Goal: Information Seeking & Learning: Learn about a topic

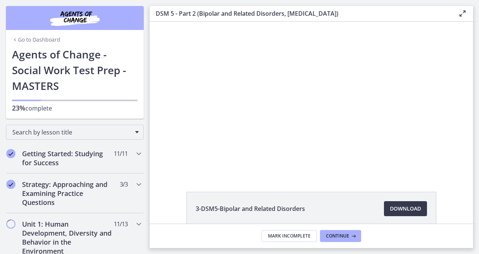
scroll to position [74, 0]
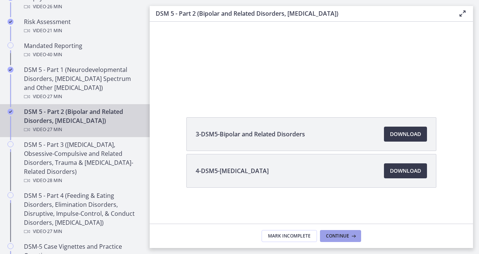
click at [346, 241] on button "Continue" at bounding box center [340, 236] width 41 height 12
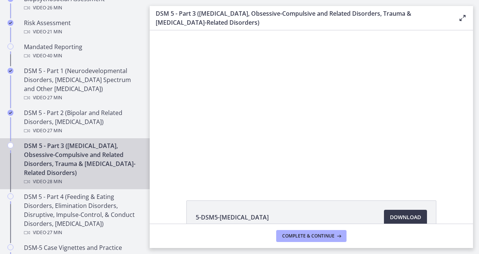
scroll to position [300, 0]
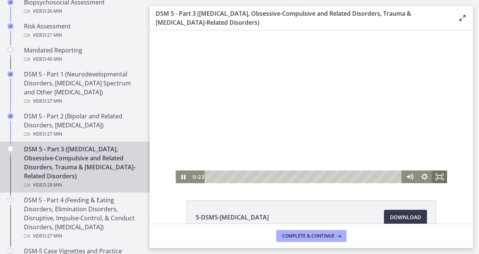
click at [439, 174] on icon "Fullscreen" at bounding box center [439, 176] width 15 height 13
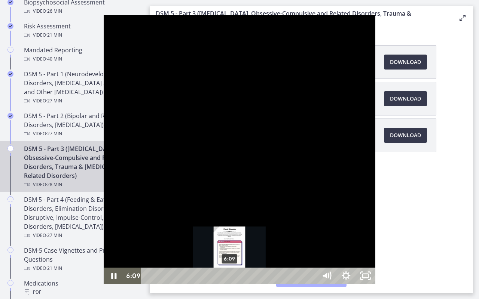
click at [149, 253] on div "6:09" at bounding box center [231, 276] width 164 height 16
click at [149, 253] on div "5:48" at bounding box center [231, 276] width 164 height 16
click at [149, 253] on div "6:04" at bounding box center [231, 276] width 164 height 16
click at [149, 253] on div "6:21" at bounding box center [231, 276] width 164 height 16
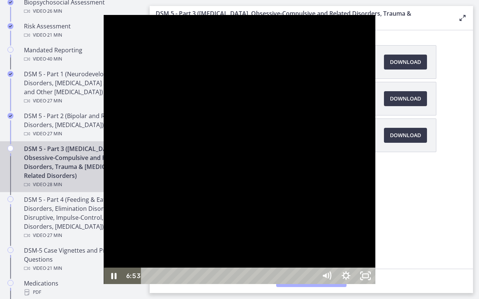
click at [129, 128] on div at bounding box center [239, 149] width 271 height 269
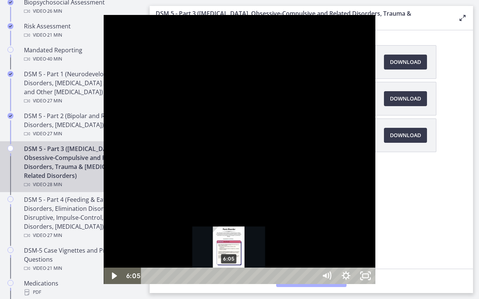
click at [149, 253] on div "6:05" at bounding box center [231, 276] width 164 height 16
click at [149, 253] on div "6:22" at bounding box center [231, 276] width 164 height 16
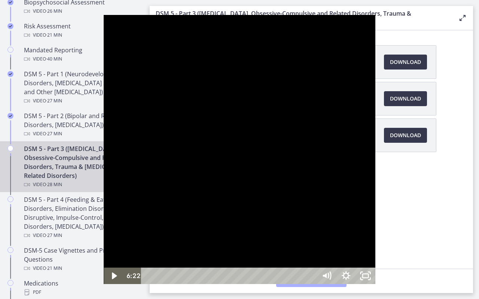
click at [161, 233] on div at bounding box center [239, 149] width 271 height 269
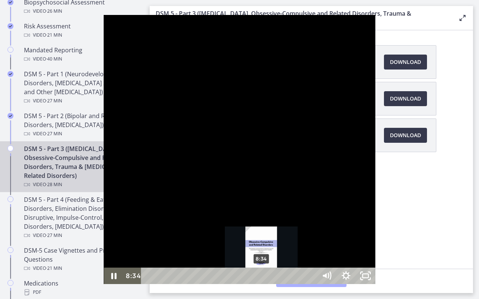
click at [158, 253] on div "8:34" at bounding box center [231, 276] width 164 height 16
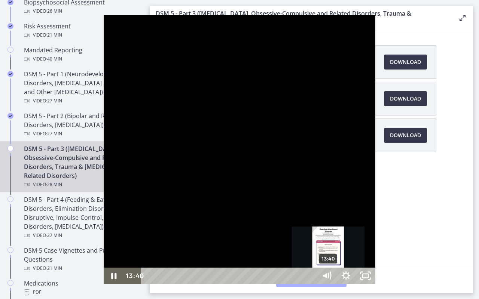
click at [226, 253] on div "13:40" at bounding box center [231, 276] width 164 height 16
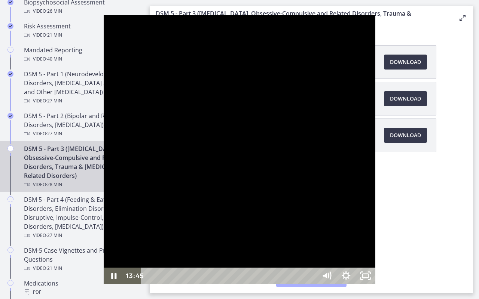
click at [295, 147] on div at bounding box center [239, 149] width 271 height 269
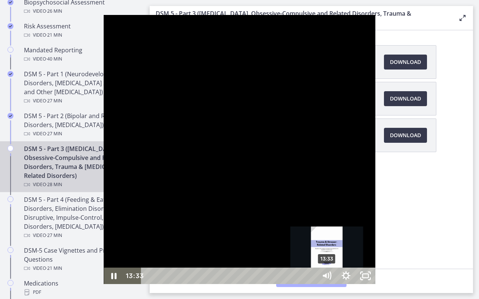
click at [224, 253] on div "13:33" at bounding box center [231, 276] width 164 height 16
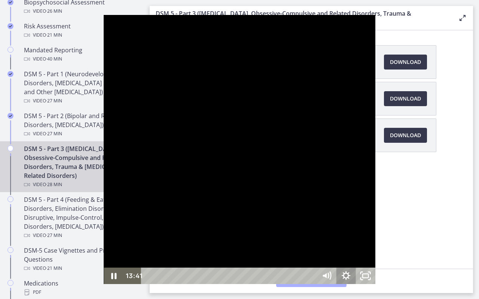
click at [356, 253] on icon "Show settings menu" at bounding box center [345, 276] width 19 height 16
click at [370, 251] on span "1.5x" at bounding box center [353, 243] width 34 height 16
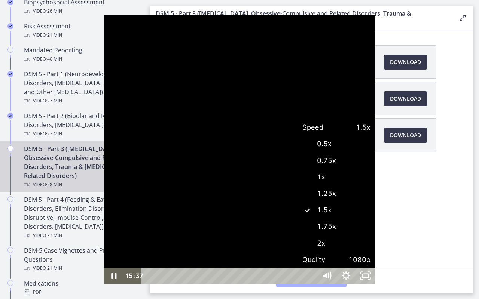
click at [297, 119] on button "Speed 1.5x" at bounding box center [336, 127] width 78 height 16
click at [375, 210] on div at bounding box center [239, 149] width 271 height 269
click at [104, 15] on button "Play Video: cmsebl44lpnc72iv6u00.mp4" at bounding box center [104, 15] width 0 height 0
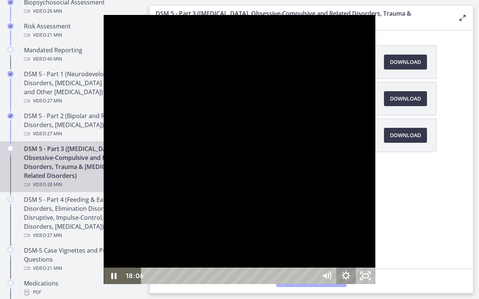
click at [356, 253] on icon "Show settings menu" at bounding box center [345, 276] width 19 height 16
click at [370, 251] on span "1.5x" at bounding box center [353, 243] width 34 height 16
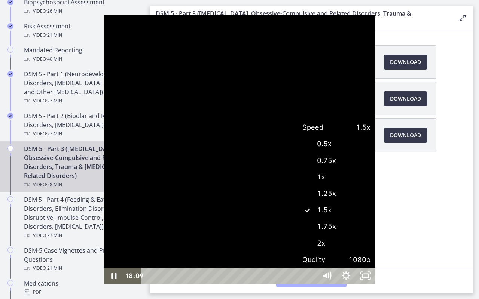
click at [375, 252] on label "2x" at bounding box center [336, 243] width 78 height 17
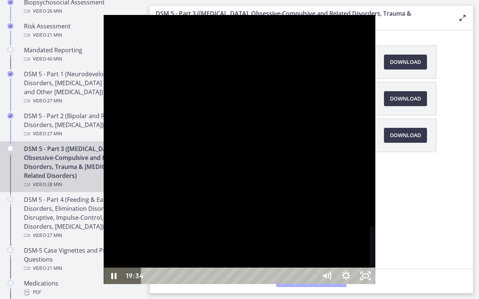
click at [303, 253] on div "19:34" at bounding box center [231, 276] width 164 height 16
click at [405, 253] on div "Playbar" at bounding box center [408, 277] width 6 height 6
click at [309, 253] on div "20:00" at bounding box center [231, 276] width 164 height 16
click at [312, 253] on div "20:17" at bounding box center [231, 276] width 164 height 16
click at [312, 253] on div "20:34" at bounding box center [231, 276] width 164 height 16
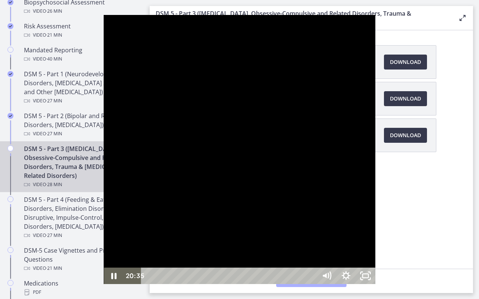
click at [312, 253] on div "20:53" at bounding box center [231, 276] width 164 height 16
click at [312, 253] on div "21:06" at bounding box center [231, 276] width 164 height 16
click at [312, 253] on div "21:21" at bounding box center [231, 276] width 164 height 16
click at [312, 253] on div "22:02" at bounding box center [231, 276] width 164 height 16
click at [312, 253] on div "22:14" at bounding box center [231, 276] width 164 height 16
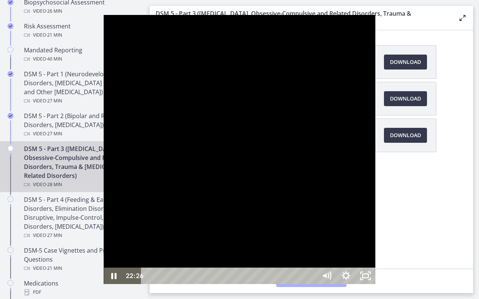
click at [312, 253] on div "22:26" at bounding box center [231, 276] width 164 height 16
click at [312, 253] on div "22:36" at bounding box center [231, 276] width 164 height 16
click at [375, 252] on div at bounding box center [239, 149] width 271 height 269
click at [375, 206] on div at bounding box center [239, 149] width 271 height 269
click at [357, 253] on icon "Show settings menu" at bounding box center [345, 276] width 23 height 20
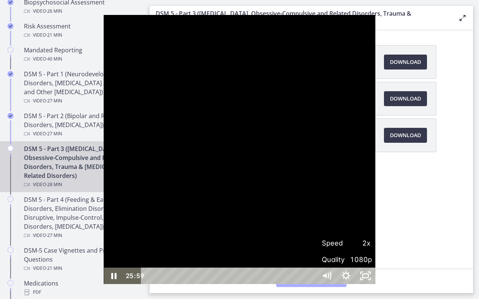
click at [370, 251] on span "2x" at bounding box center [358, 243] width 24 height 16
click at [375, 202] on label "1.25x" at bounding box center [346, 193] width 58 height 17
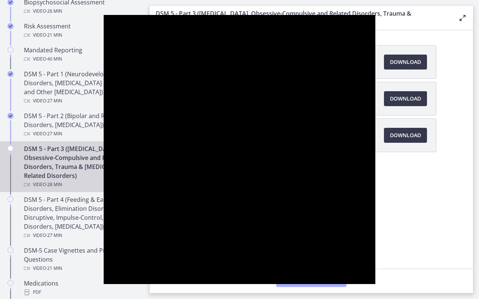
drag, startPoint x: 439, startPoint y: 215, endPoint x: 405, endPoint y: 121, distance: 99.6
click at [375, 205] on div at bounding box center [239, 149] width 271 height 269
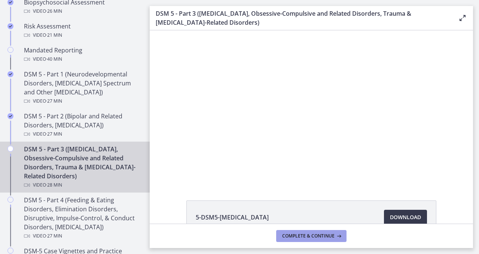
click at [308, 236] on span "Complete & continue" at bounding box center [308, 236] width 52 height 6
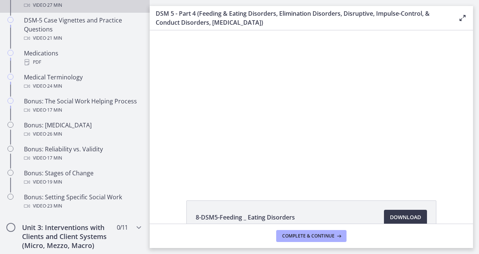
scroll to position [531, 0]
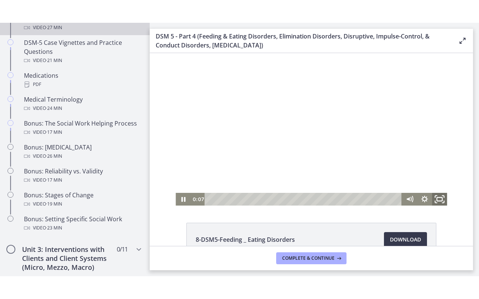
click at [440, 200] on icon "Fullscreen" at bounding box center [440, 199] width 18 height 15
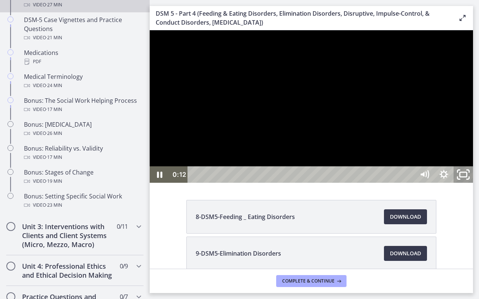
click at [475, 185] on icon "Unfullscreen" at bounding box center [463, 175] width 23 height 20
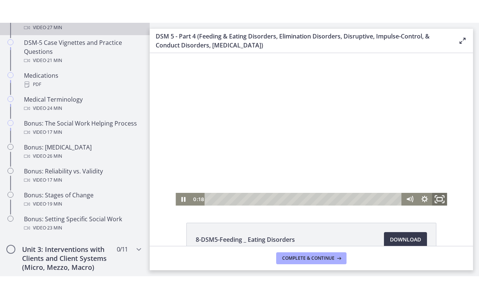
click at [446, 203] on icon "Fullscreen" at bounding box center [440, 199] width 18 height 15
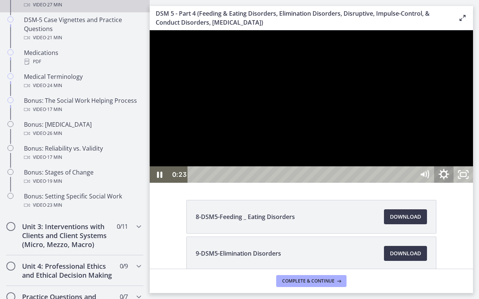
click at [449, 180] on icon "Show settings menu" at bounding box center [444, 174] width 10 height 10
click at [468, 150] on span "1.25x" at bounding box center [451, 142] width 34 height 16
click at [473, 118] on label "1.5x" at bounding box center [434, 108] width 78 height 17
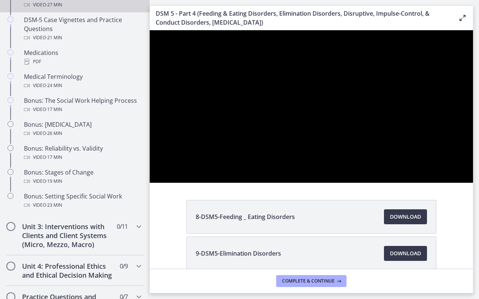
click at [473, 183] on div at bounding box center [311, 106] width 323 height 153
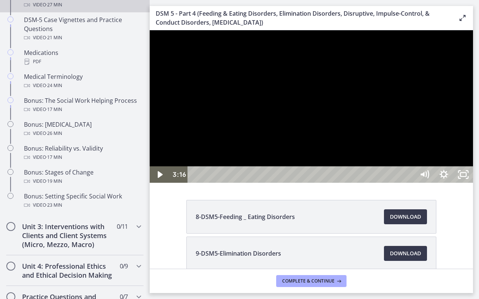
click at [473, 183] on div at bounding box center [311, 106] width 323 height 153
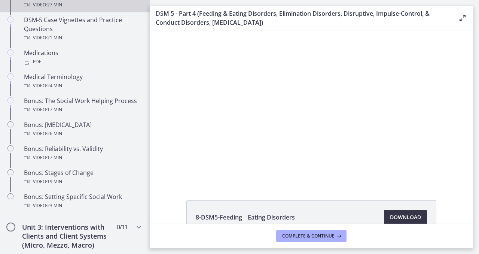
click at [390, 216] on span "Download Opens in a new window" at bounding box center [405, 217] width 31 height 9
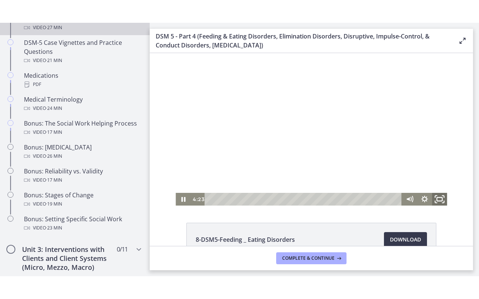
click at [440, 201] on icon "Fullscreen" at bounding box center [440, 199] width 18 height 15
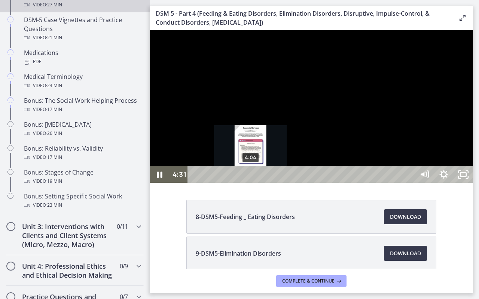
click at [251, 183] on div "4:04" at bounding box center [302, 175] width 215 height 16
click at [248, 183] on div "3:52" at bounding box center [302, 175] width 215 height 16
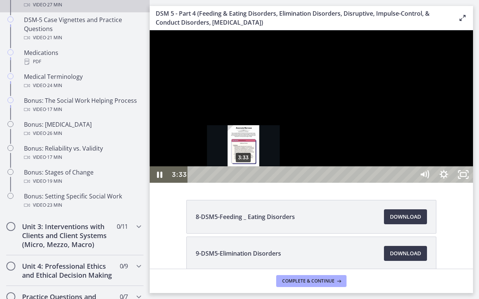
click at [244, 183] on div "3:33" at bounding box center [302, 175] width 215 height 16
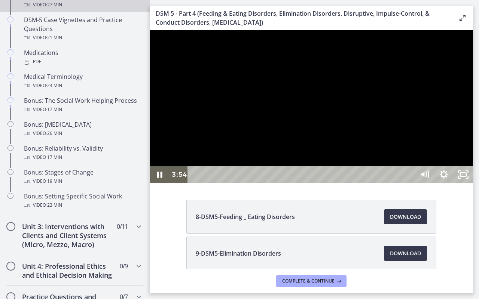
click at [280, 183] on div at bounding box center [311, 106] width 323 height 153
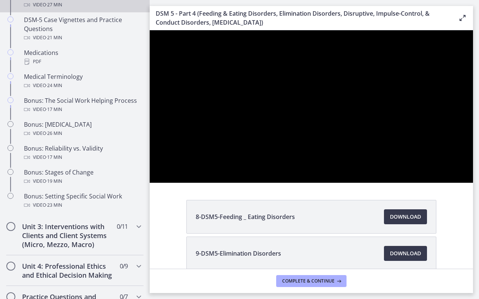
click at [150, 30] on button "Play Video: cmsec0qq9n7s72sd4oig.mp4" at bounding box center [150, 30] width 0 height 0
click at [150, 30] on button "Pause: cmsec0qq9n7s72sd4oig.mp4" at bounding box center [150, 30] width 0 height 0
click at [150, 30] on button "Play Video: cmsec0qq9n7s72sd4oig.mp4" at bounding box center [150, 30] width 0 height 0
click at [150, 30] on button "Pause: cmsec0qq9n7s72sd4oig.mp4" at bounding box center [150, 30] width 0 height 0
click at [150, 30] on button "Play Video: cmsec0qq9n7s72sd4oig.mp4" at bounding box center [150, 30] width 0 height 0
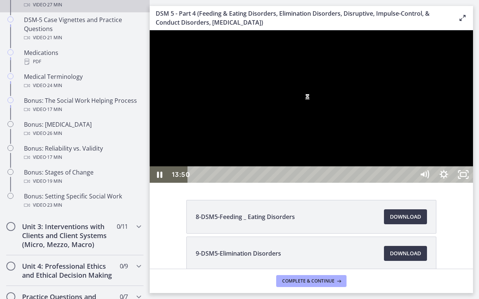
drag, startPoint x: 541, startPoint y: 243, endPoint x: 538, endPoint y: 240, distance: 4.3
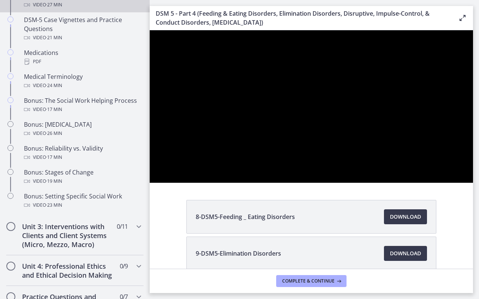
click at [473, 183] on div at bounding box center [311, 106] width 323 height 153
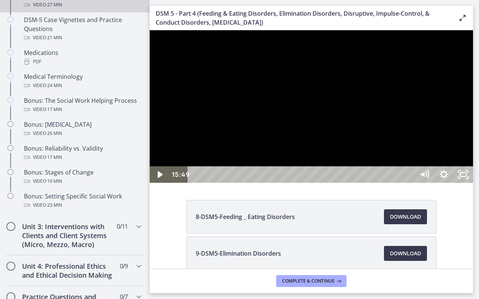
click at [150, 30] on button "Play Video: cmsec0qq9n7s72sd4oig.mp4" at bounding box center [150, 30] width 0 height 0
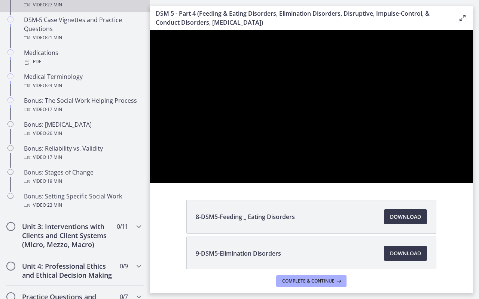
click at [150, 30] on button "Pause: cmsec0qq9n7s72sd4oig.mp4" at bounding box center [150, 30] width 0 height 0
click at [150, 30] on button "Play Video: cmsec0qq9n7s72sd4oig.mp4" at bounding box center [150, 30] width 0 height 0
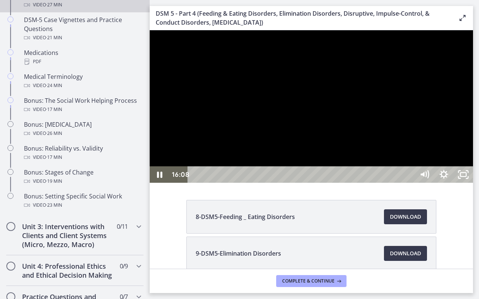
click at [473, 183] on div at bounding box center [311, 106] width 323 height 153
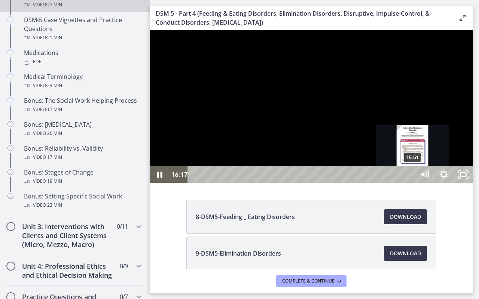
click at [410, 183] on div "15:51" at bounding box center [302, 175] width 215 height 16
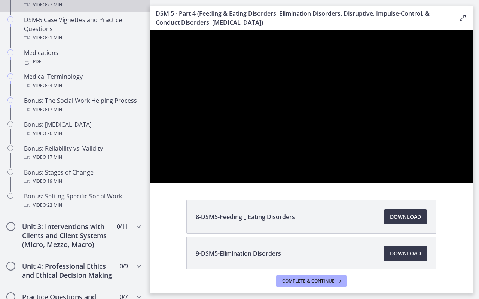
click at [456, 183] on div at bounding box center [311, 106] width 323 height 153
click at [150, 30] on button "Play Video: cmsec0qq9n7s72sd4oig.mp4" at bounding box center [150, 30] width 0 height 0
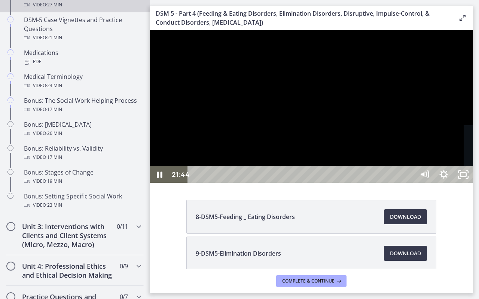
click at [410, 183] on div "22:13" at bounding box center [302, 175] width 215 height 16
click at [410, 183] on div "22:52" at bounding box center [302, 175] width 215 height 16
click at [473, 183] on div at bounding box center [311, 106] width 323 height 153
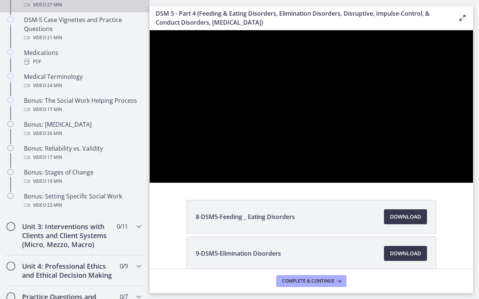
click at [422, 183] on div at bounding box center [311, 106] width 323 height 153
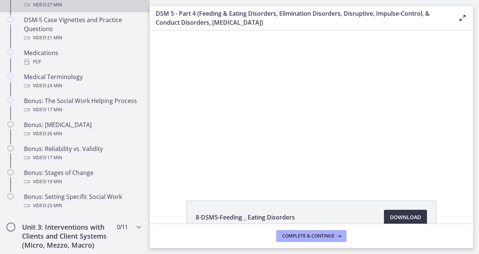
drag, startPoint x: 544, startPoint y: 245, endPoint x: 542, endPoint y: 237, distance: 8.6
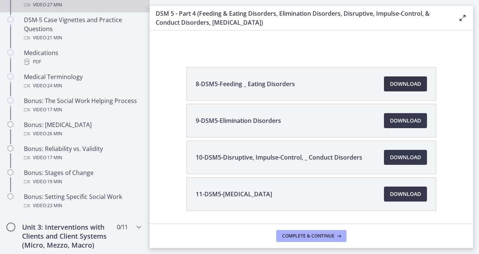
scroll to position [156, 0]
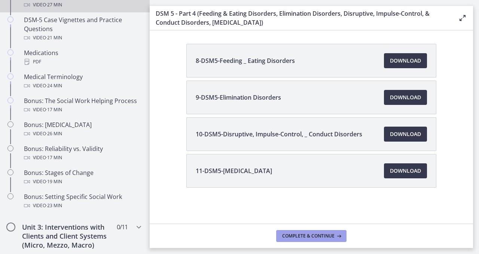
click at [309, 233] on span "Complete & continue" at bounding box center [308, 236] width 52 height 6
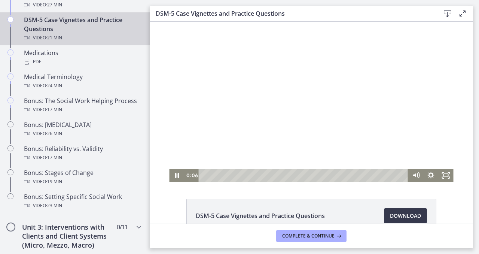
click at [361, 122] on div at bounding box center [311, 102] width 284 height 160
click at [290, 158] on div at bounding box center [311, 102] width 284 height 160
click at [445, 174] on icon "Fullscreen" at bounding box center [446, 175] width 18 height 15
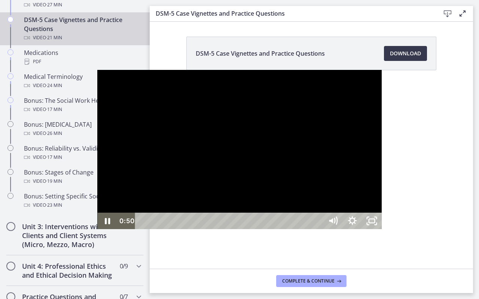
click at [200, 213] on div at bounding box center [239, 150] width 284 height 160
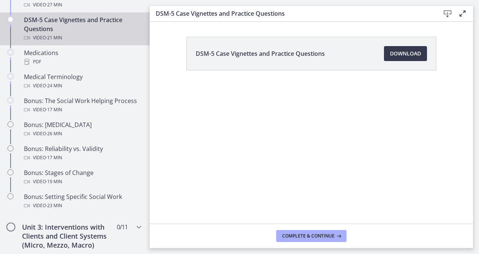
scroll to position [39, 0]
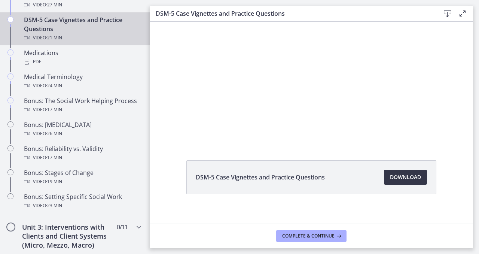
click at [403, 177] on span "Download Opens in a new window" at bounding box center [405, 177] width 31 height 9
click at [329, 237] on span "Complete & continue" at bounding box center [308, 236] width 52 height 6
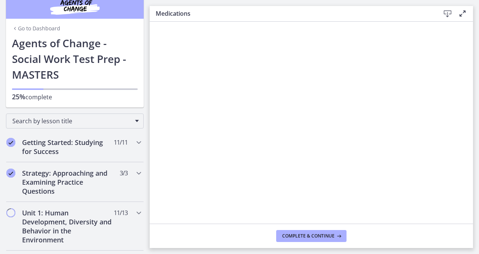
scroll to position [12, 0]
click at [307, 237] on span "Complete & continue" at bounding box center [308, 236] width 52 height 6
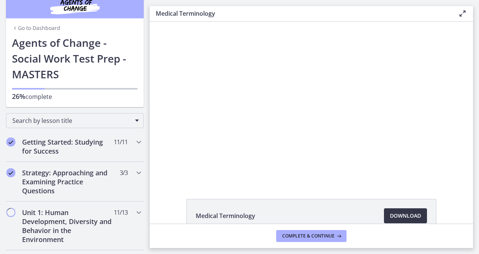
click at [399, 208] on link "Download Opens in a new window" at bounding box center [405, 215] width 43 height 15
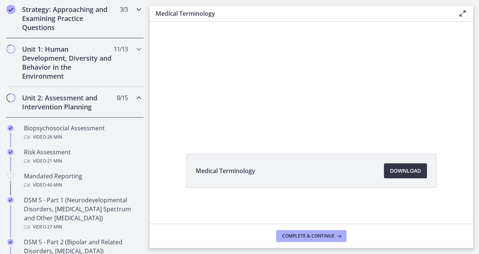
scroll to position [104, 0]
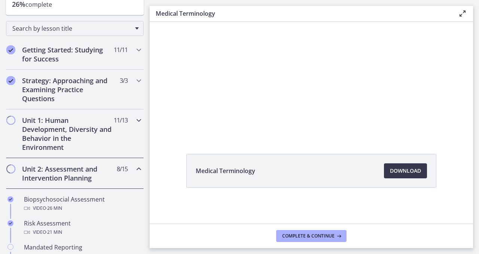
click at [125, 121] on span "11 / 13 Completed" at bounding box center [121, 120] width 14 height 9
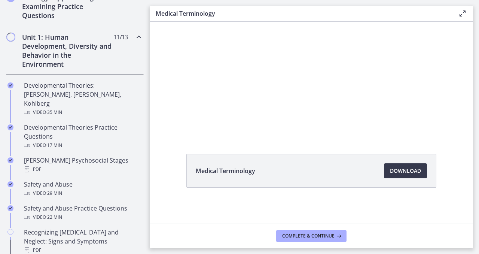
scroll to position [149, 0]
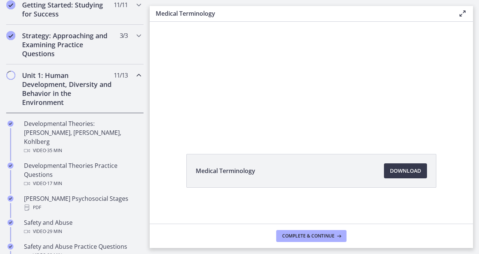
click at [125, 97] on div "Unit 1: Human Development, Diversity and Behavior in the Environment 11 / 13 Co…" at bounding box center [75, 88] width 138 height 49
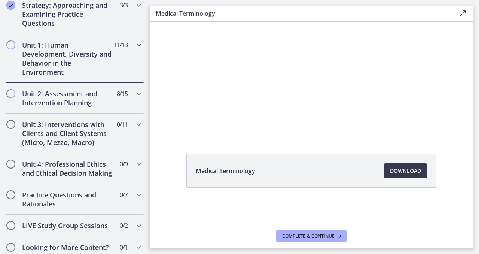
scroll to position [181, 0]
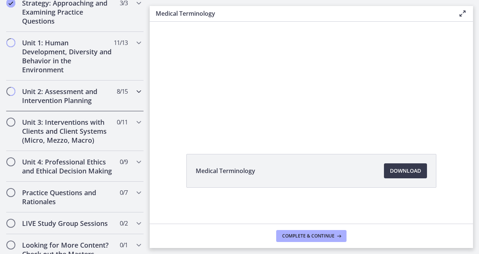
click at [125, 97] on div "Unit 2: Assessment and Intervention Planning 8 / 15 Completed" at bounding box center [75, 95] width 138 height 31
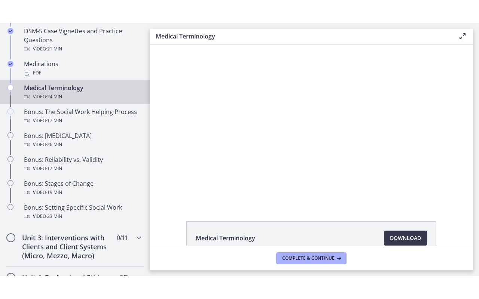
scroll to position [1, 0]
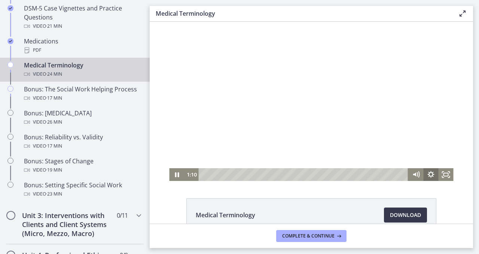
click at [431, 176] on icon "Show settings menu" at bounding box center [431, 174] width 15 height 13
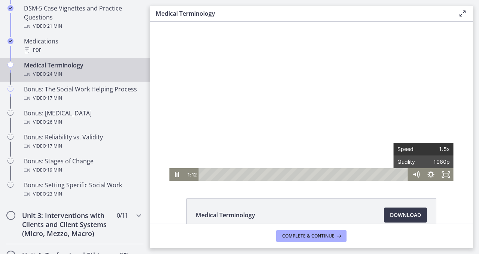
click at [443, 151] on span "1.5x" at bounding box center [437, 149] width 26 height 13
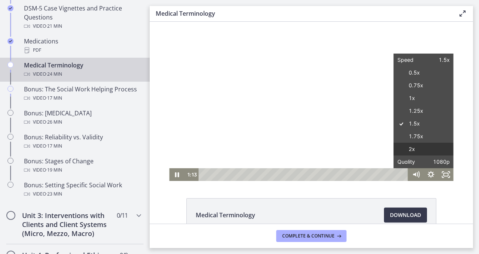
click at [429, 145] on label "2x" at bounding box center [424, 149] width 60 height 13
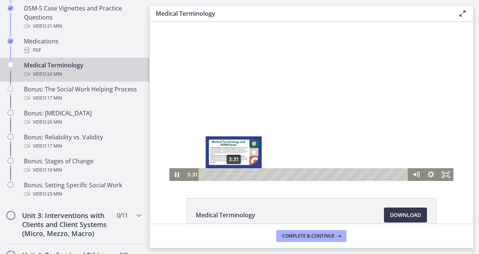
click at [234, 174] on div "3:31" at bounding box center [304, 174] width 201 height 13
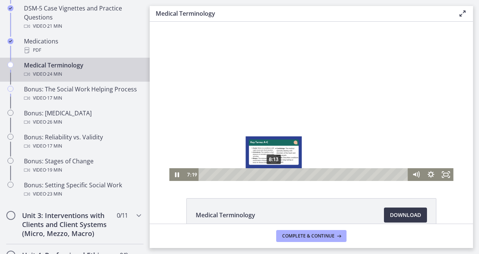
click at [274, 173] on div "8:13" at bounding box center [304, 174] width 201 height 13
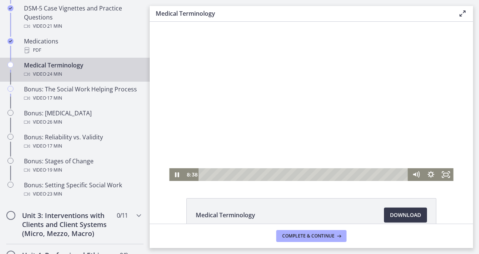
click at [261, 123] on div at bounding box center [311, 101] width 284 height 160
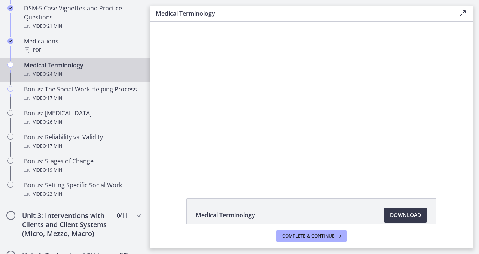
click at [262, 121] on div at bounding box center [311, 101] width 284 height 160
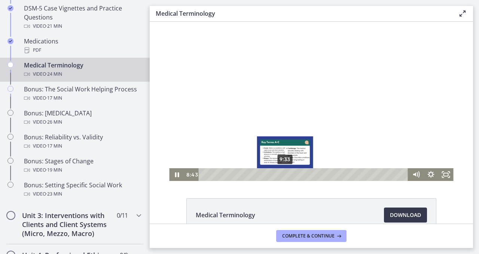
click at [285, 173] on div "9:33" at bounding box center [304, 174] width 201 height 13
click at [292, 172] on div "10:18" at bounding box center [304, 174] width 201 height 13
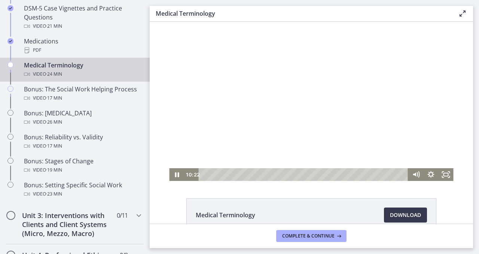
click at [260, 121] on div at bounding box center [311, 101] width 284 height 160
click at [265, 147] on div at bounding box center [311, 101] width 284 height 160
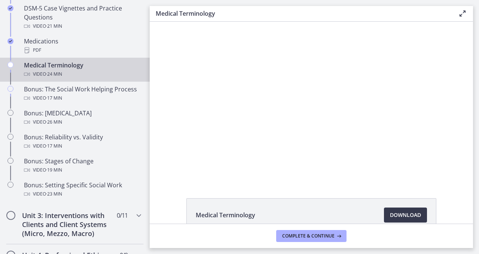
click at [265, 150] on div at bounding box center [311, 101] width 284 height 160
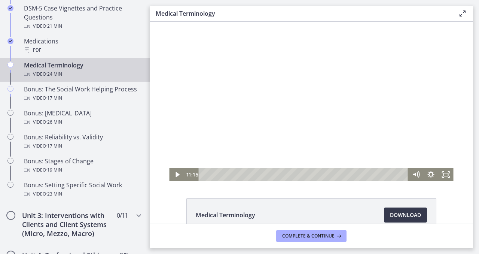
click at [273, 122] on div at bounding box center [311, 101] width 284 height 160
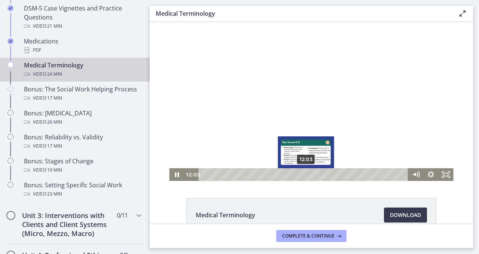
click at [306, 174] on div "12:03" at bounding box center [304, 174] width 201 height 13
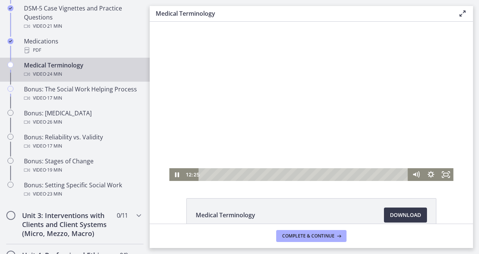
click at [300, 99] on div at bounding box center [311, 101] width 284 height 160
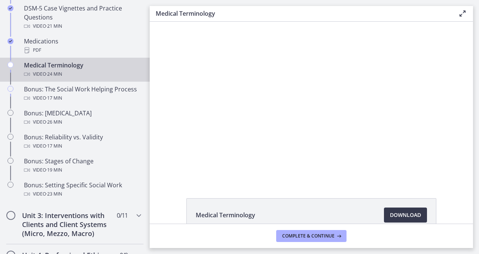
click at [169, 21] on button "Play Video: cmiuhrk449ks72pssv3g.mp4" at bounding box center [169, 21] width 0 height 0
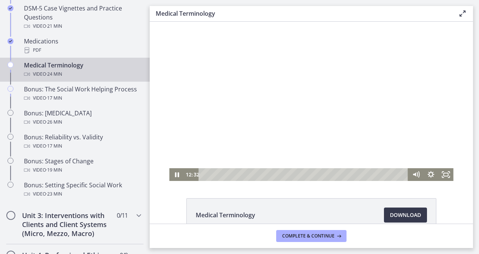
drag, startPoint x: 299, startPoint y: 155, endPoint x: 303, endPoint y: 157, distance: 5.0
click at [299, 155] on div at bounding box center [311, 101] width 284 height 160
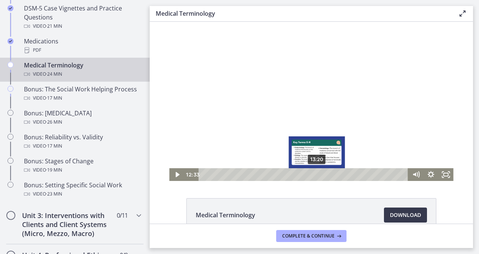
click at [317, 173] on div "13:20" at bounding box center [304, 174] width 201 height 13
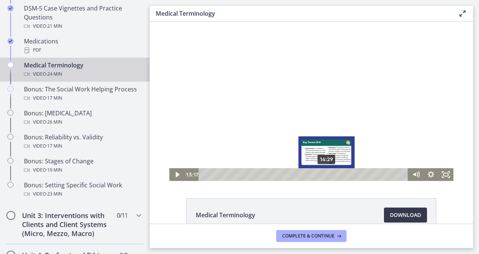
click at [327, 173] on div "14:29" at bounding box center [304, 174] width 201 height 13
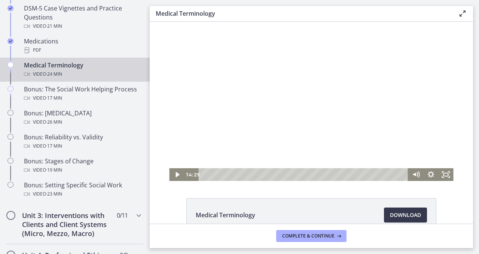
click at [286, 128] on div at bounding box center [311, 101] width 284 height 160
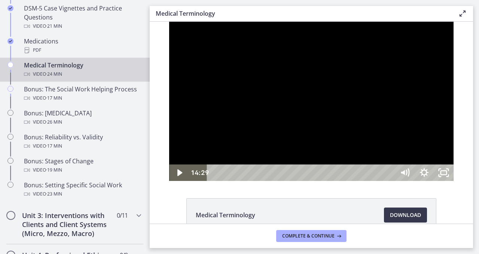
scroll to position [0, 0]
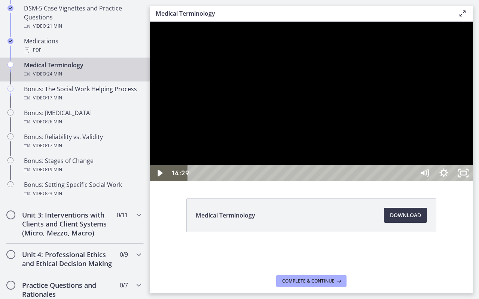
click at [436, 181] on div at bounding box center [311, 102] width 323 height 160
click at [410, 181] on div "20:51" at bounding box center [302, 173] width 215 height 16
click at [410, 181] on div "22:28" at bounding box center [302, 173] width 215 height 16
click at [410, 181] on div "23:14" at bounding box center [302, 173] width 215 height 16
click at [410, 181] on div "23:30" at bounding box center [302, 173] width 215 height 16
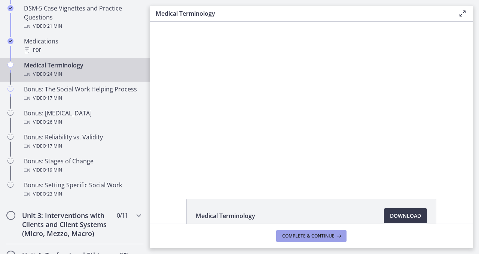
click at [319, 237] on span "Complete & continue" at bounding box center [308, 236] width 52 height 6
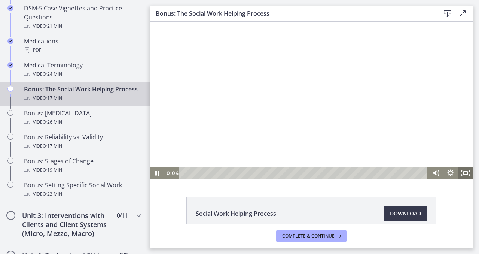
click at [463, 176] on icon "Fullscreen" at bounding box center [462, 174] width 1 height 1
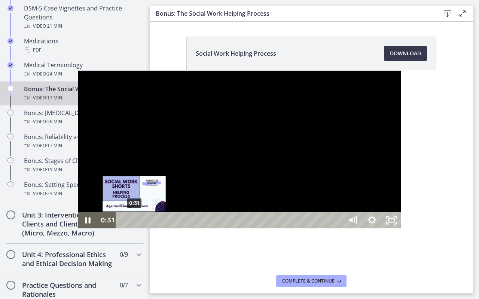
click at [123, 229] on div "0:31" at bounding box center [230, 220] width 215 height 16
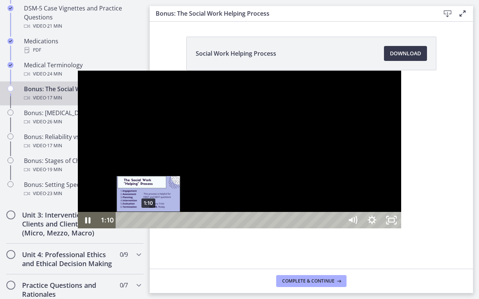
click at [123, 229] on div "1:10" at bounding box center [230, 220] width 215 height 16
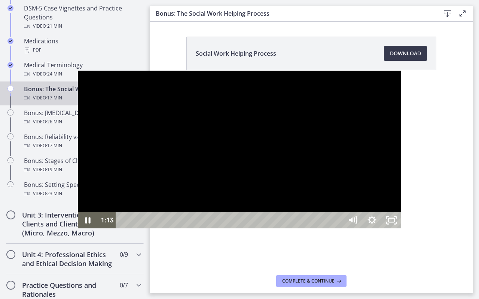
click at [147, 197] on div at bounding box center [239, 150] width 323 height 158
click at [78, 71] on button "Pause: cls54hg5f39c72ohaqr0.mp4" at bounding box center [78, 71] width 0 height 0
click at [78, 71] on button "Play Video: cls54hg5f39c72ohaqr0.mp4" at bounding box center [78, 71] width 0 height 0
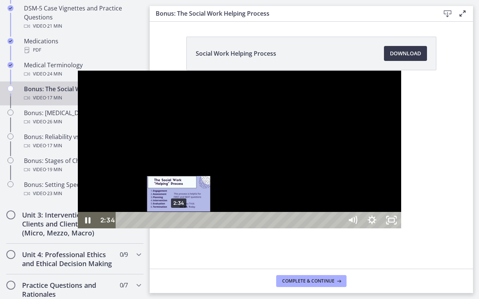
click at [123, 229] on div "2:34" at bounding box center [230, 220] width 215 height 16
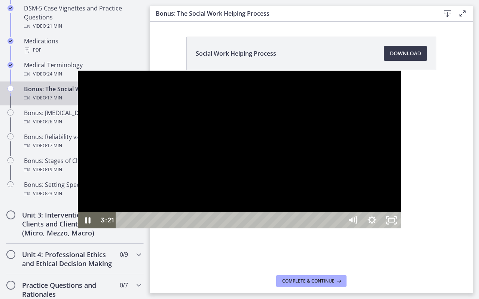
click at [196, 175] on div at bounding box center [239, 150] width 323 height 158
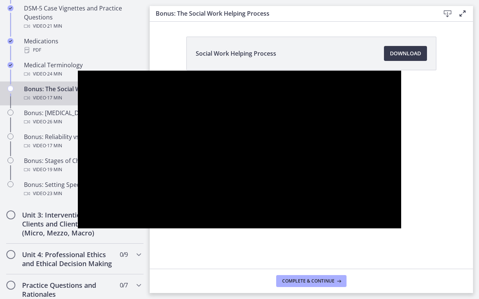
click at [78, 71] on button "Play Video: cls54hg5f39c72ohaqr0.mp4" at bounding box center [78, 71] width 0 height 0
click at [78, 71] on button "Pause: cls54hg5f39c72ohaqr0.mp4" at bounding box center [78, 71] width 0 height 0
click at [78, 71] on button "Play Video: cls54hg5f39c72ohaqr0.mp4" at bounding box center [78, 71] width 0 height 0
click at [78, 71] on button "Pause: cls54hg5f39c72ohaqr0.mp4" at bounding box center [78, 71] width 0 height 0
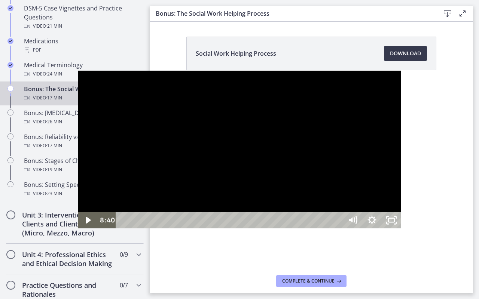
click at [177, 81] on div at bounding box center [239, 150] width 323 height 158
click at [78, 71] on button "Play Video: cls54hg5f39c72ohaqr0.mp4" at bounding box center [78, 71] width 0 height 0
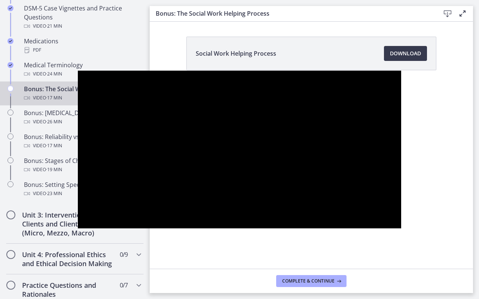
click at [78, 71] on button "Pause: cls54hg5f39c72ohaqr0.mp4" at bounding box center [78, 71] width 0 height 0
click at [78, 71] on button "Play Video: cls54hg5f39c72ohaqr0.mp4" at bounding box center [78, 71] width 0 height 0
click at [78, 71] on button "Pause: cls54hg5f39c72ohaqr0.mp4" at bounding box center [78, 71] width 0 height 0
click at [78, 71] on button "Play Video: cls54hg5f39c72ohaqr0.mp4" at bounding box center [78, 71] width 0 height 0
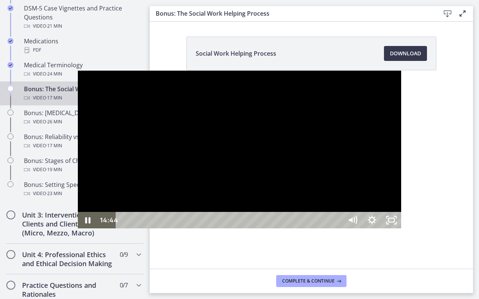
click at [338, 229] on div "14:53" at bounding box center [230, 220] width 215 height 16
click at [351, 228] on div at bounding box center [239, 150] width 323 height 158
click at [340, 214] on div at bounding box center [239, 150] width 323 height 158
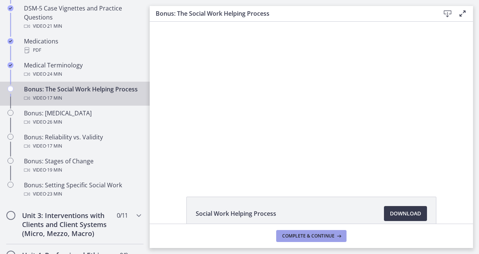
click at [339, 235] on icon at bounding box center [338, 236] width 7 height 6
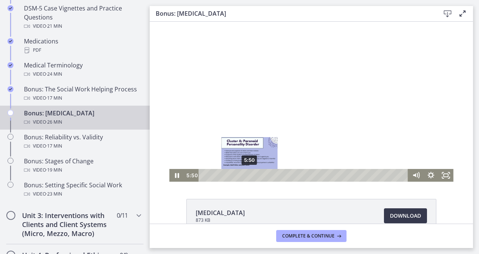
click at [250, 173] on div "5:50" at bounding box center [304, 175] width 201 height 13
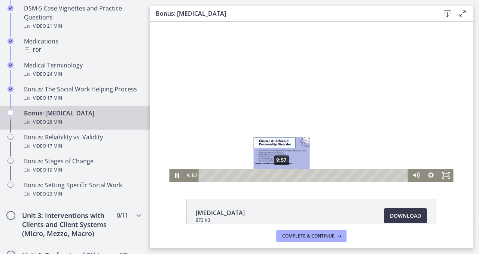
click at [282, 174] on div "9:57" at bounding box center [304, 175] width 201 height 13
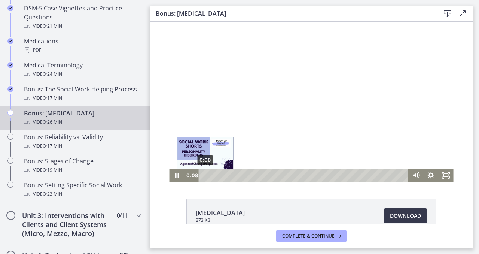
click at [205, 174] on div "0:08" at bounding box center [304, 175] width 201 height 13
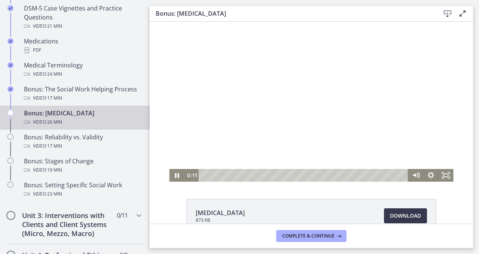
click at [249, 96] on div at bounding box center [311, 102] width 284 height 160
